Goal: Find specific page/section: Find specific page/section

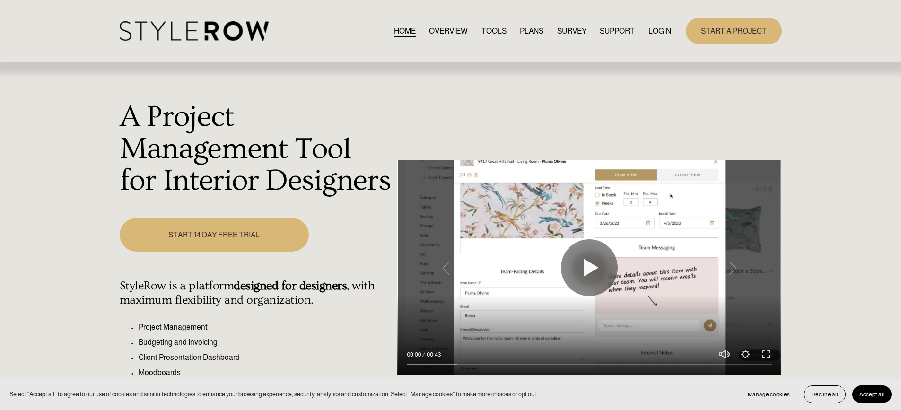
click at [655, 26] on link "LOGIN" at bounding box center [659, 31] width 23 height 13
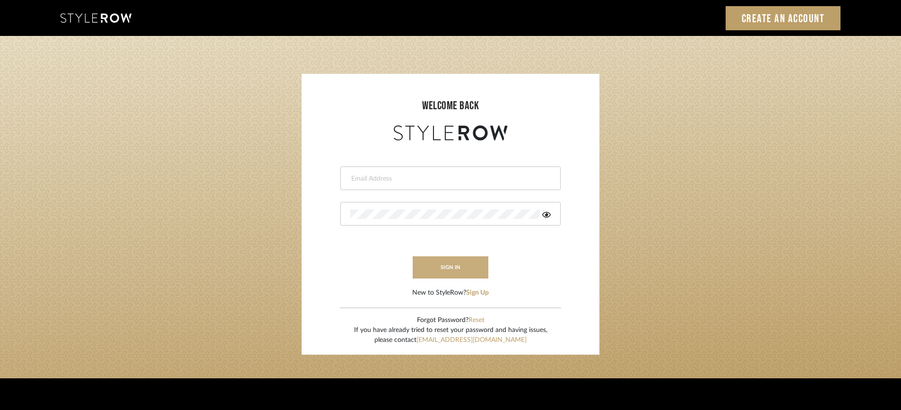
type input "[PERSON_NAME][EMAIL_ADDRESS][DOMAIN_NAME]"
click at [427, 260] on button "sign in" at bounding box center [451, 267] width 76 height 22
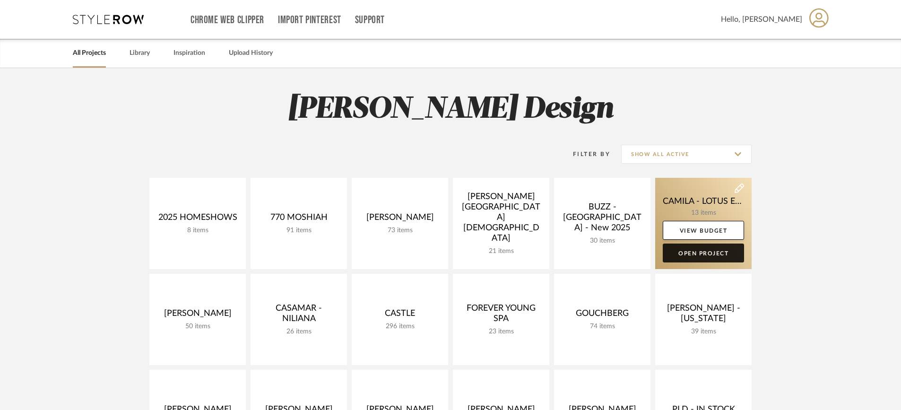
click at [708, 253] on link "Open Project" at bounding box center [703, 253] width 81 height 19
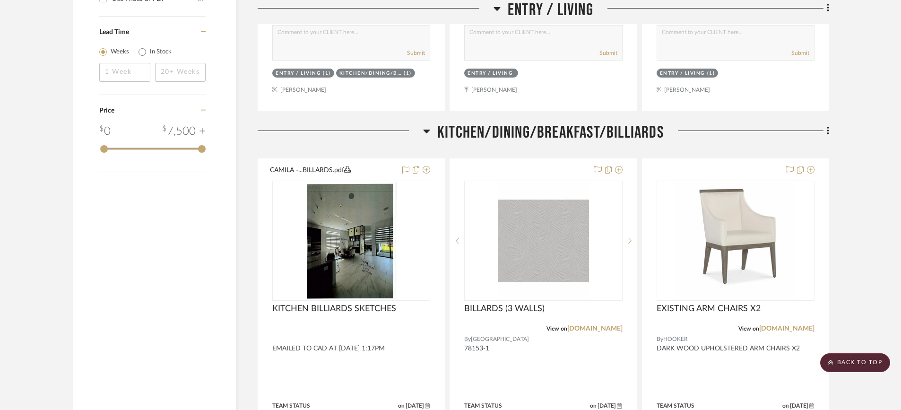
scroll to position [1073, 0]
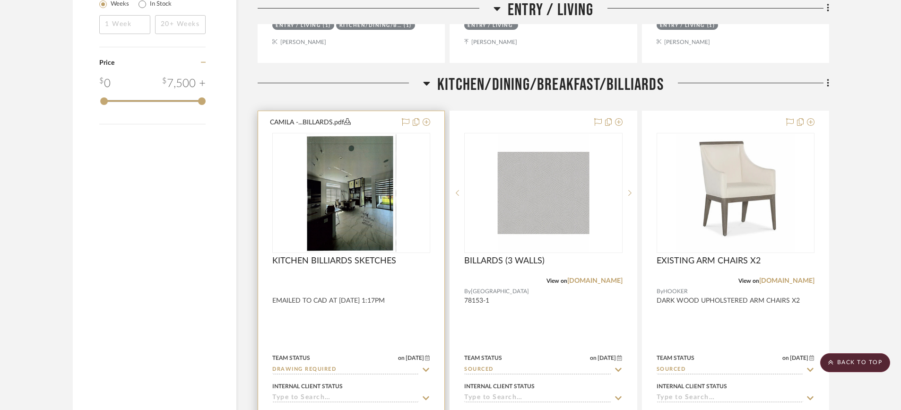
click at [358, 208] on img "0" at bounding box center [351, 193] width 91 height 118
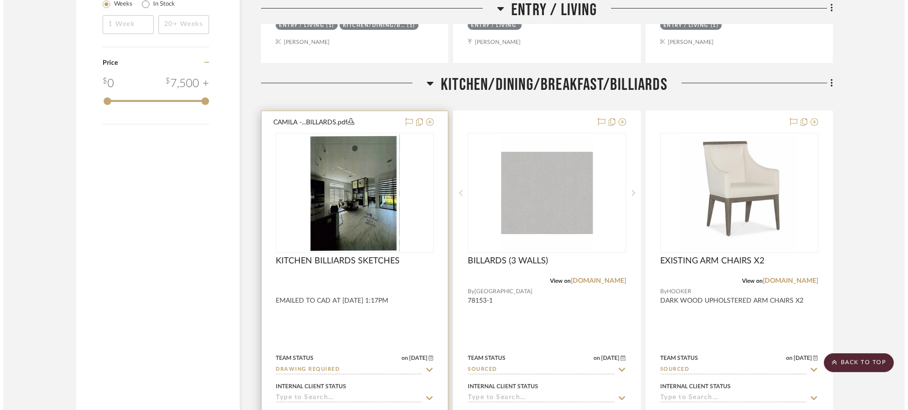
scroll to position [0, 0]
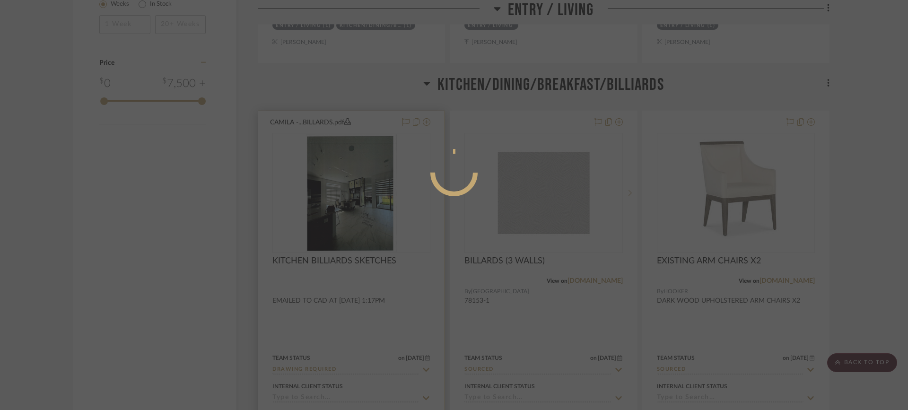
click at [358, 208] on div at bounding box center [454, 205] width 908 height 410
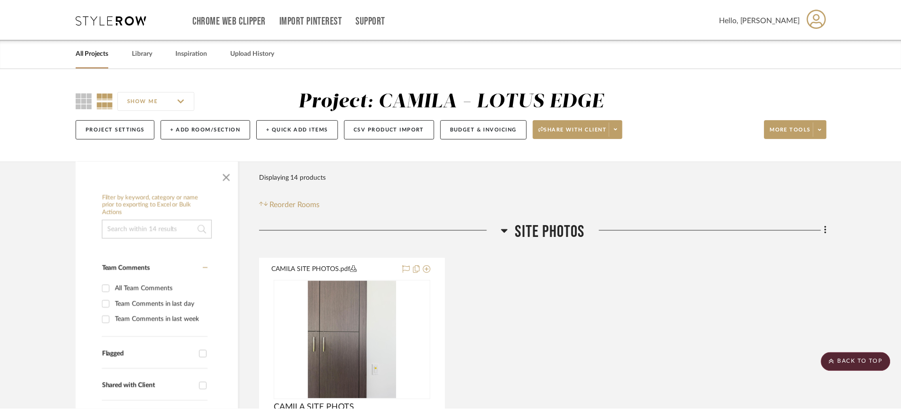
scroll to position [1073, 0]
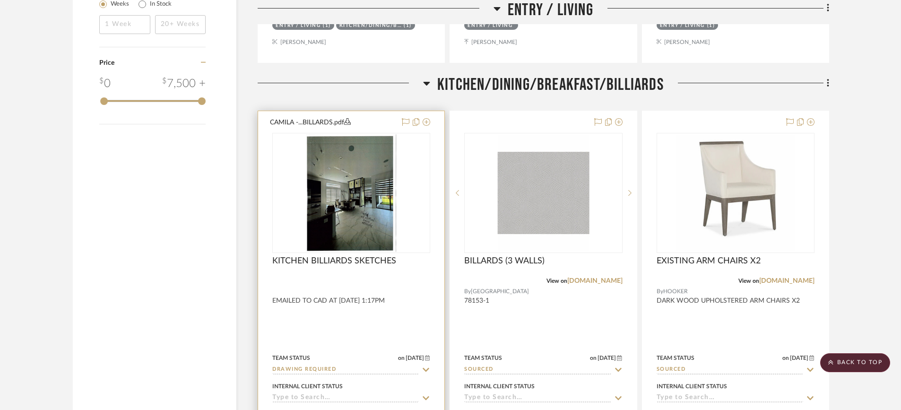
click at [358, 208] on img "0" at bounding box center [351, 193] width 91 height 118
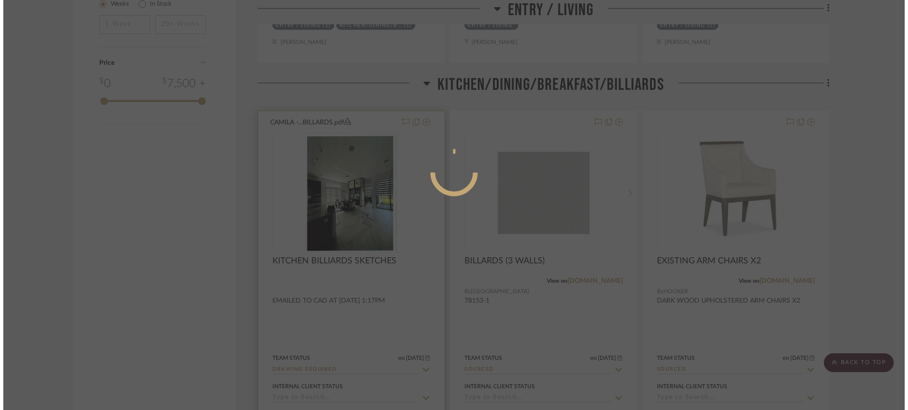
scroll to position [0, 0]
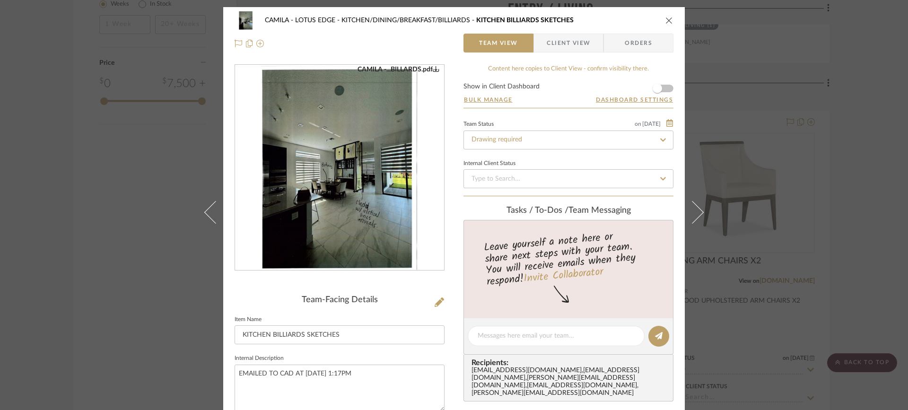
click at [370, 188] on img "0" at bounding box center [339, 167] width 159 height 205
